Goal: Find contact information: Find contact information

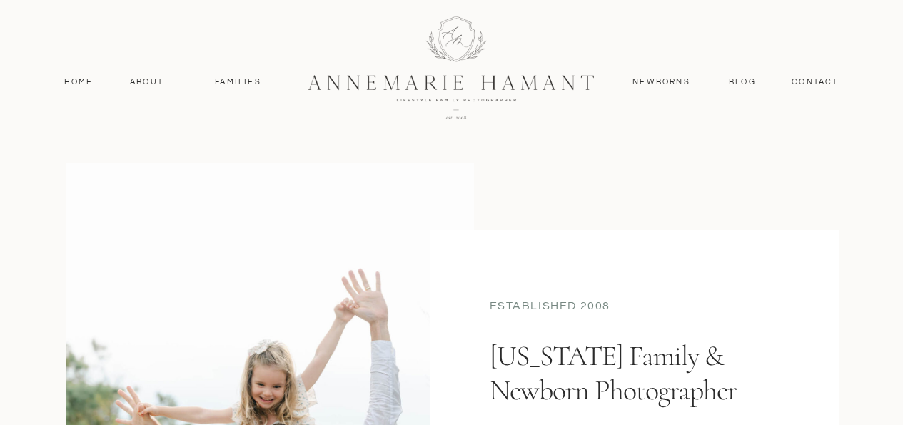
scroll to position [23, 0]
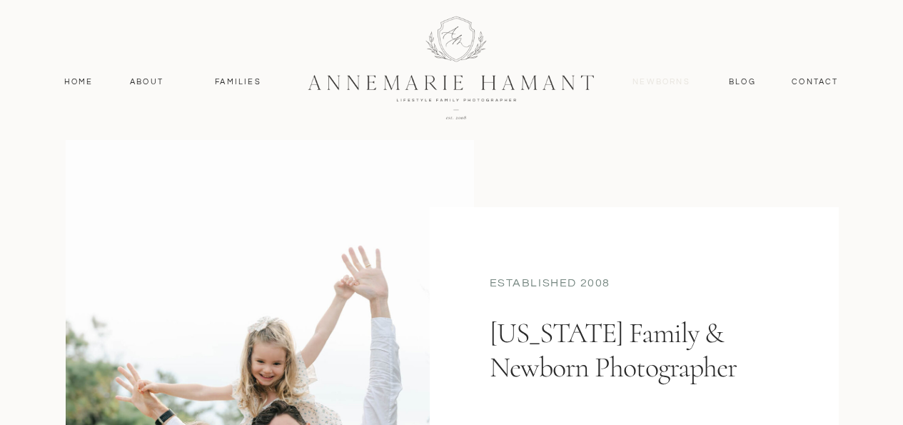
click at [681, 81] on nav "Newborns" at bounding box center [662, 82] width 69 height 13
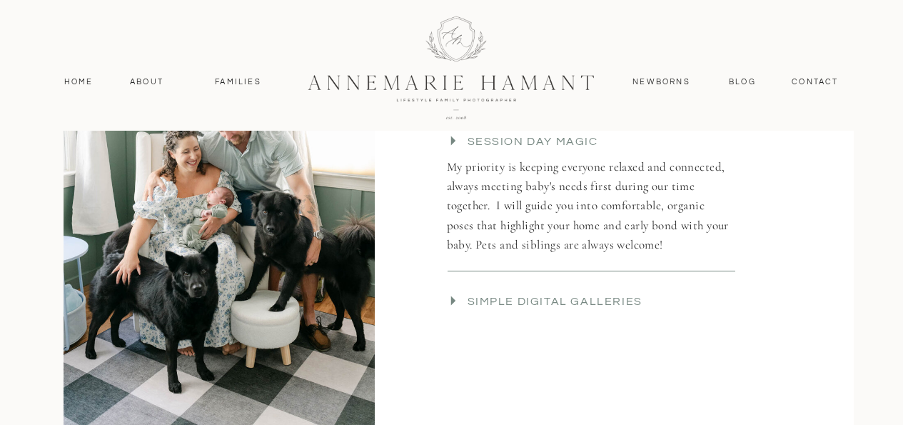
scroll to position [2621, 0]
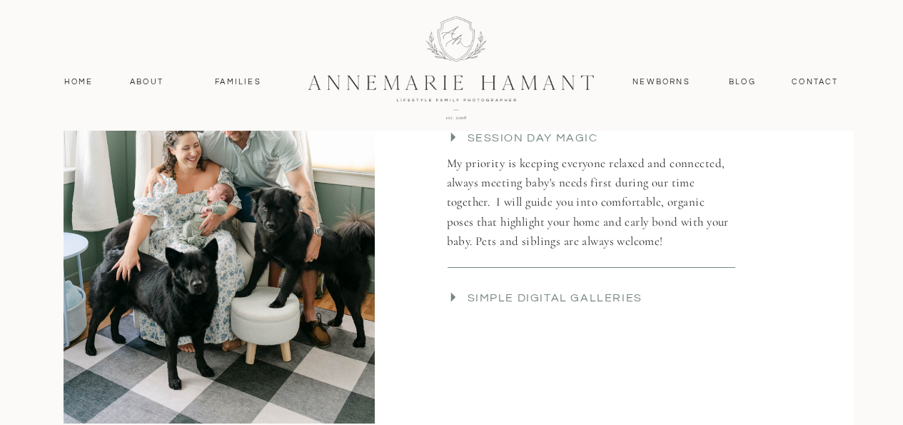
click at [582, 293] on p "Simple Digital galleries" at bounding box center [605, 302] width 275 height 24
click at [222, 82] on nav "Families" at bounding box center [238, 82] width 64 height 13
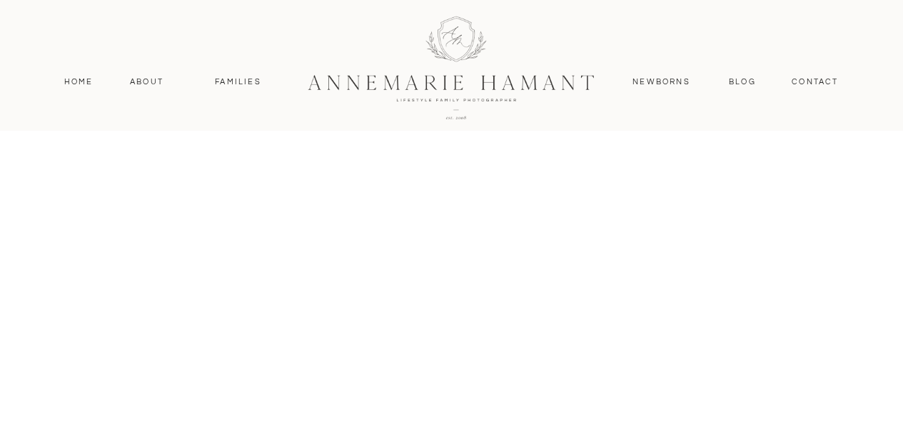
scroll to position [1288, 0]
click at [800, 84] on nav "contact" at bounding box center [816, 82] width 62 height 13
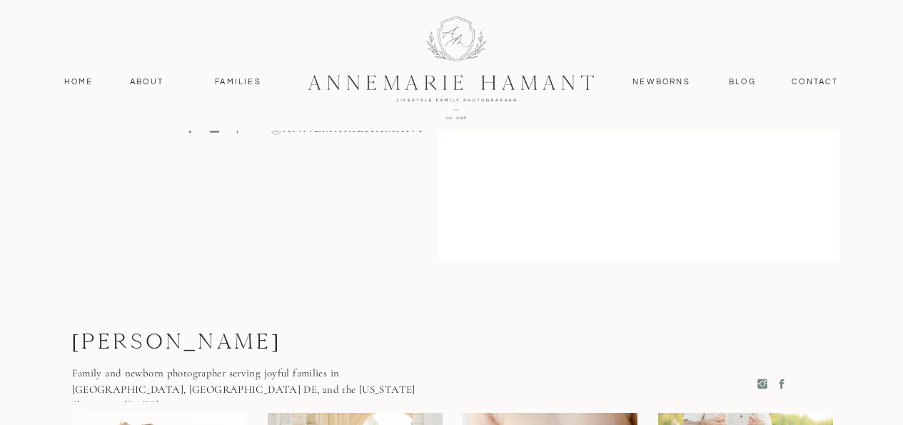
scroll to position [836, 0]
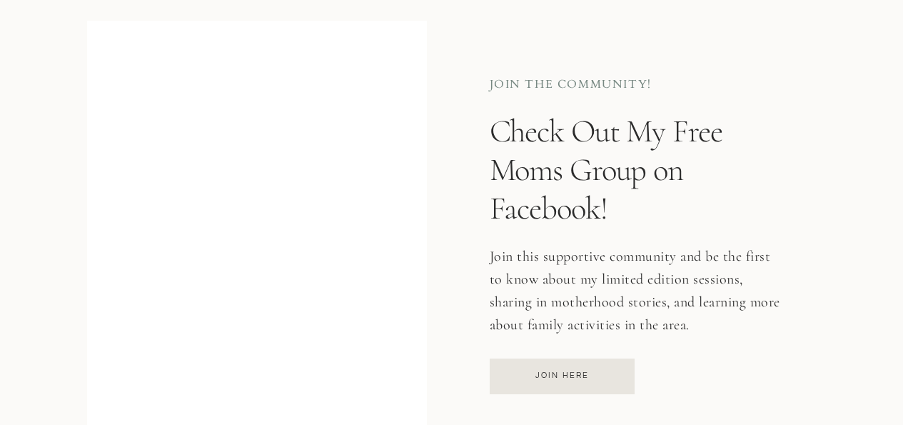
scroll to position [1001, 0]
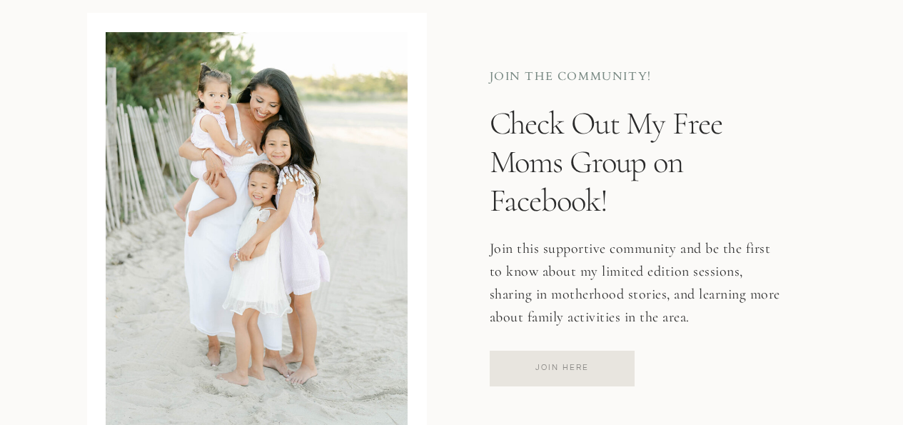
click at [548, 362] on div "Join Here" at bounding box center [562, 366] width 141 height 11
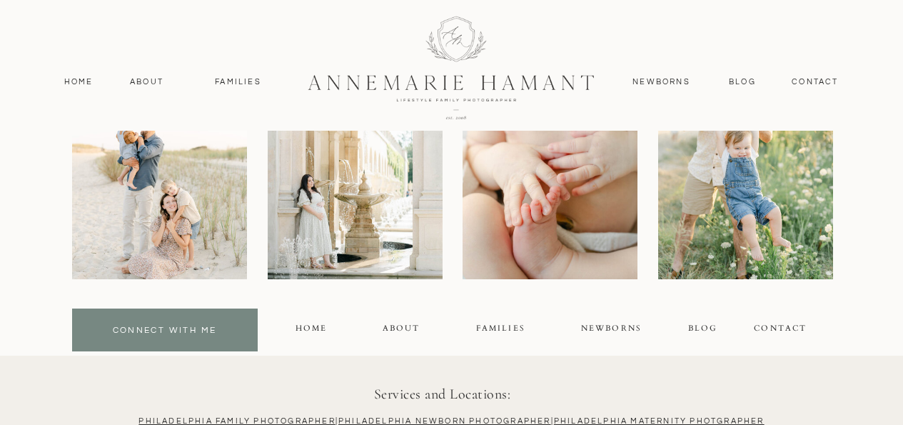
scroll to position [1667, 0]
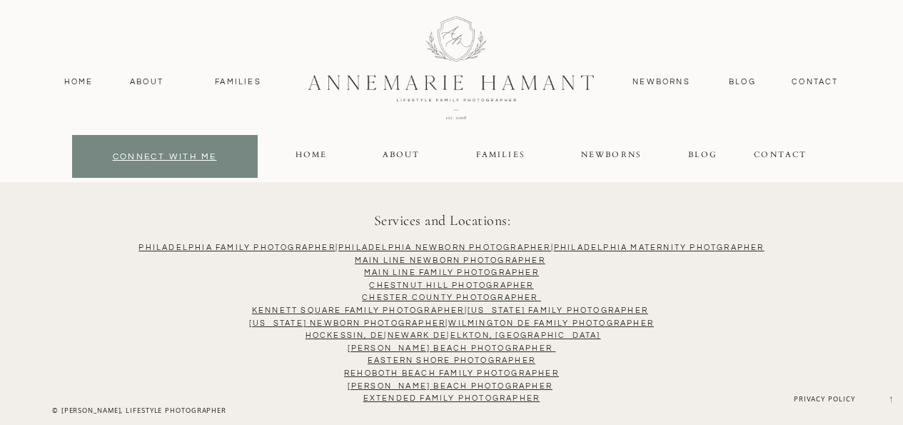
click at [169, 164] on div "connect with me" at bounding box center [165, 158] width 179 height 16
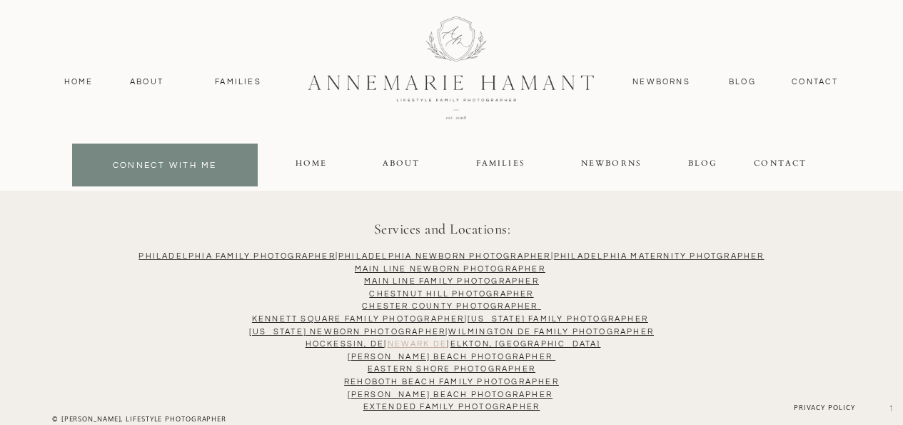
scroll to position [1333, 0]
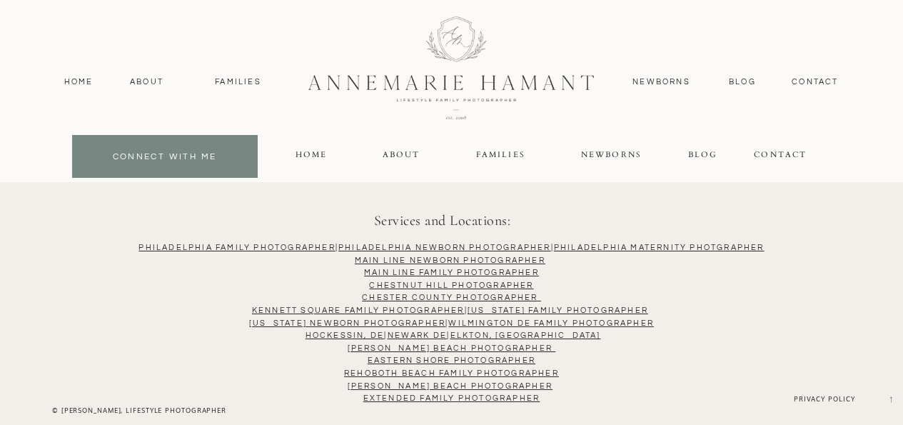
click at [469, 330] on p "Philadelphia Family Photographer | Philadelphia NEWBORN PHOTOGRAPHER | Philadel…" at bounding box center [451, 310] width 863 height 139
click at [448, 331] on link "Newark DE" at bounding box center [418, 335] width 60 height 8
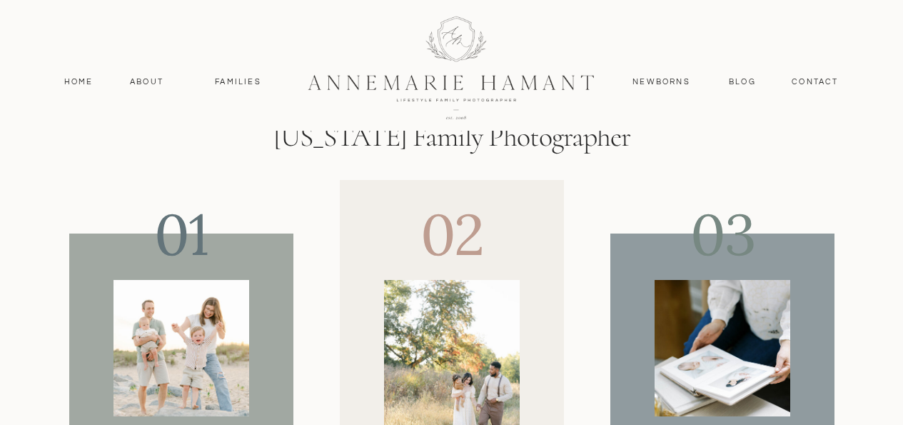
scroll to position [4712, 0]
